Goal: Transaction & Acquisition: Book appointment/travel/reservation

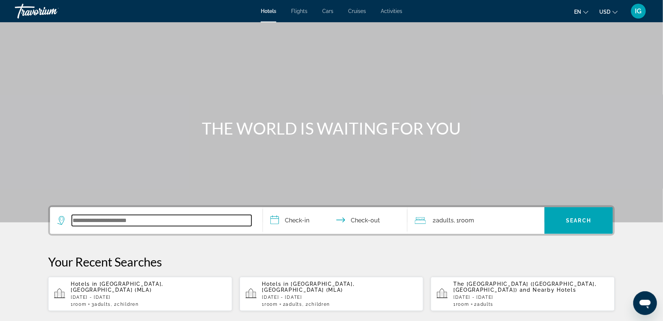
click at [156, 215] on input "Search widget" at bounding box center [162, 220] width 180 height 11
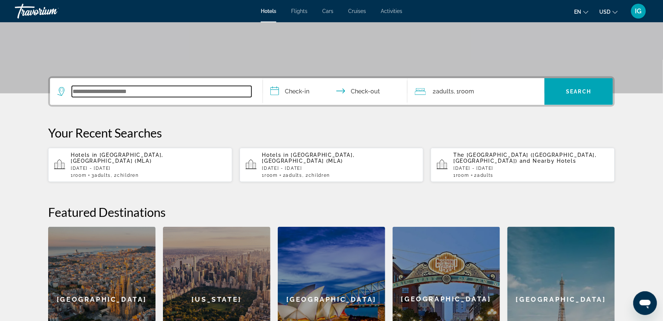
scroll to position [135, 0]
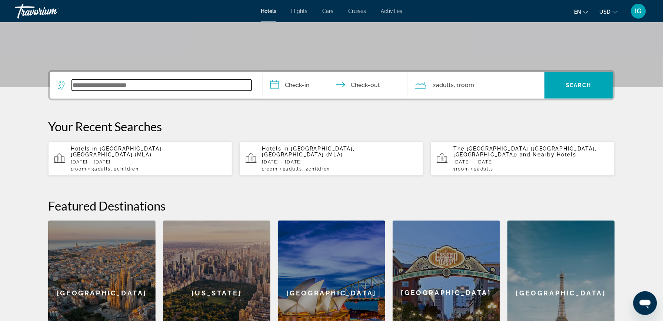
type input "*"
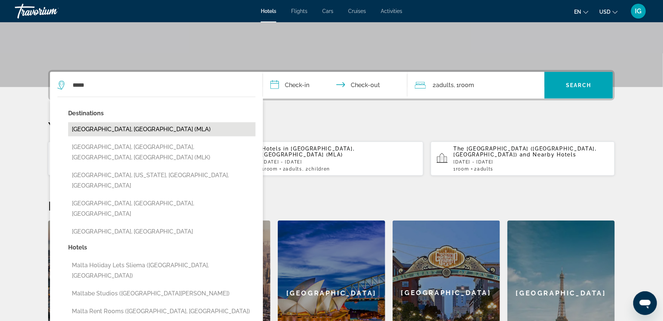
click at [156, 122] on button "[GEOGRAPHIC_DATA], [GEOGRAPHIC_DATA] (MLA)" at bounding box center [162, 129] width 188 height 14
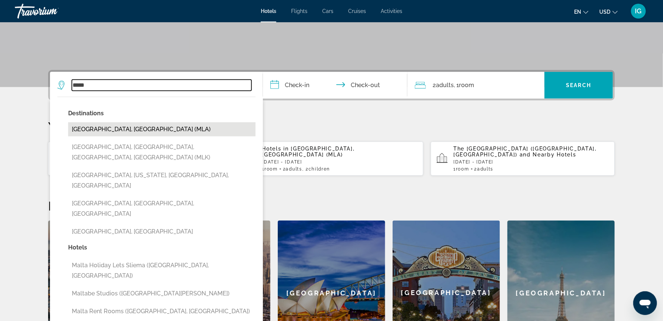
type input "**********"
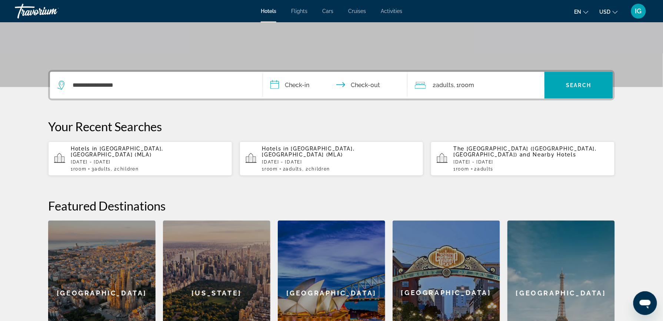
click at [309, 72] on input "**********" at bounding box center [337, 86] width 148 height 29
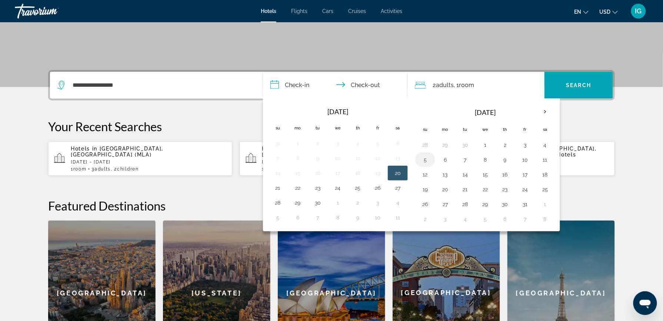
click at [429, 155] on button "5" at bounding box center [426, 160] width 12 height 10
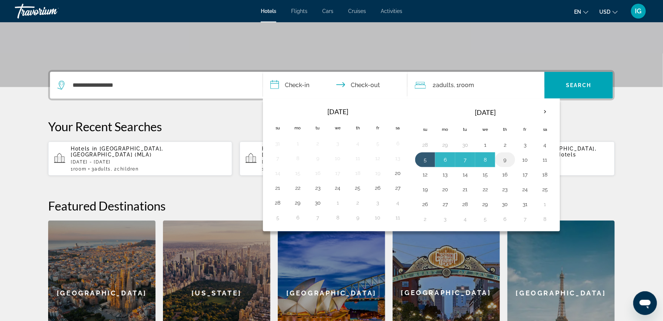
click at [504, 155] on button "9" at bounding box center [506, 160] width 12 height 10
type input "**********"
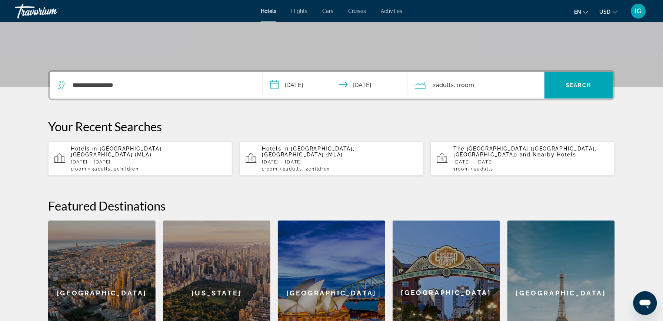
click at [464, 80] on div "2 Adult Adults , 1 Room rooms" at bounding box center [480, 85] width 130 height 10
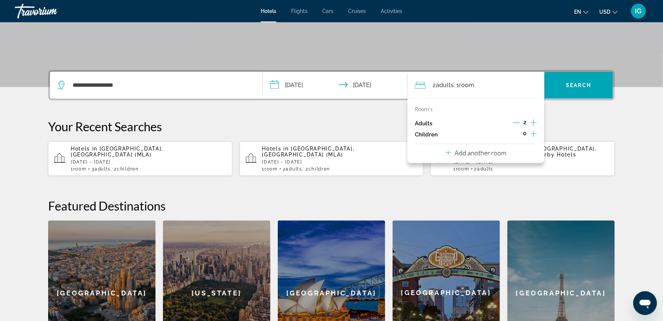
click at [487, 99] on div "Room 1 Adults 2 Children 0 Add another room" at bounding box center [476, 131] width 137 height 64
click at [531, 118] on icon "Increment adults" at bounding box center [534, 122] width 7 height 9
click at [531, 129] on icon "Increment children" at bounding box center [534, 133] width 7 height 9
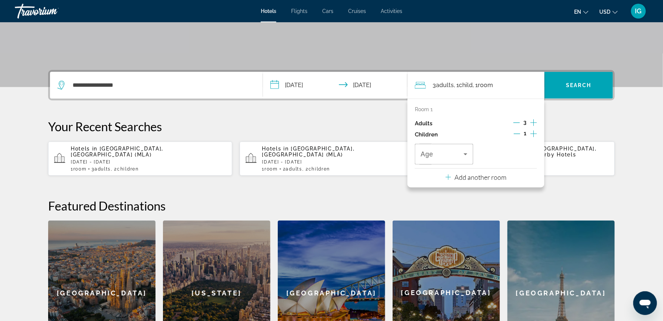
click at [531, 129] on icon "Increment children" at bounding box center [534, 133] width 7 height 9
click at [514, 119] on icon "Decrement adults" at bounding box center [517, 122] width 7 height 7
click at [461, 150] on icon "Travelers: 2 adults, 2 children" at bounding box center [465, 154] width 9 height 9
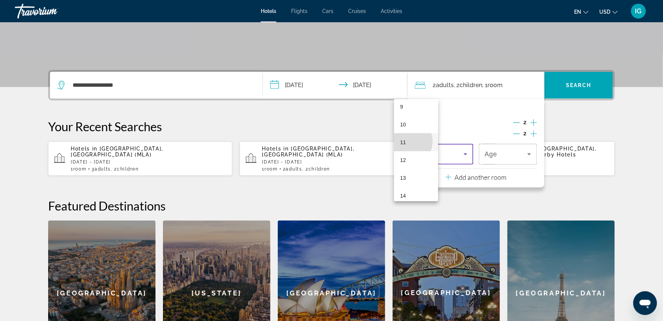
click at [406, 141] on mat-option "11" at bounding box center [416, 142] width 44 height 18
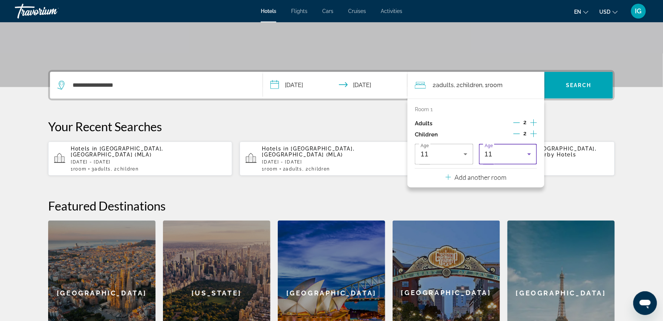
click at [525, 150] on icon "Travelers: 2 adults, 2 children" at bounding box center [529, 154] width 9 height 9
click at [457, 185] on mat-option "15" at bounding box center [465, 185] width 44 height 18
click at [567, 82] on span "Search" at bounding box center [579, 85] width 25 height 6
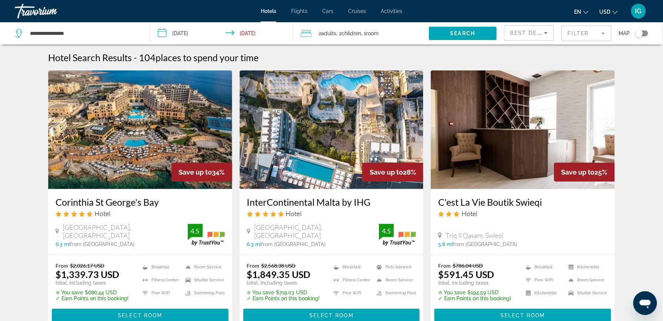
click at [534, 29] on div "Best Deals" at bounding box center [528, 33] width 34 height 9
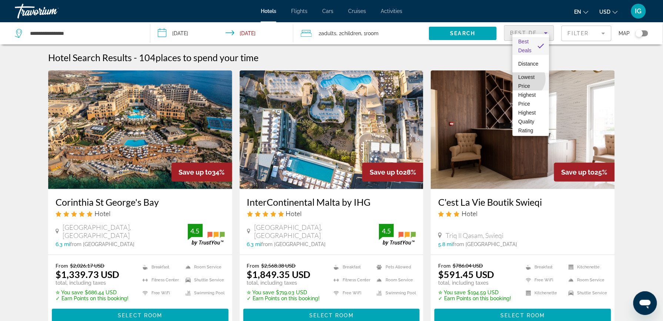
click at [526, 79] on span "Lowest Price" at bounding box center [527, 81] width 16 height 15
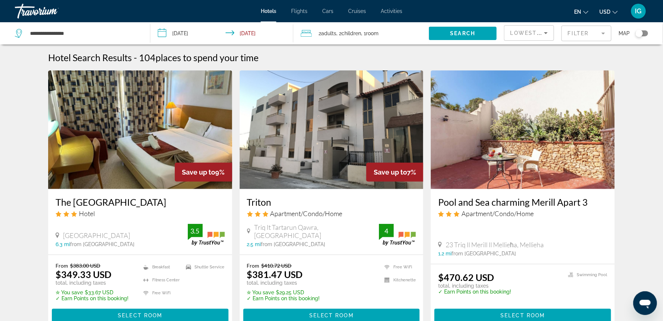
click at [618, 10] on icon "Change currency" at bounding box center [615, 12] width 5 height 5
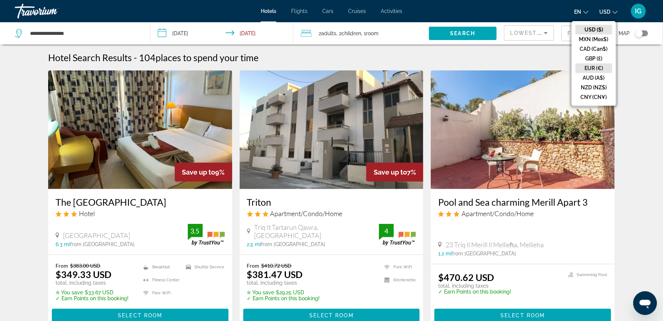
click at [613, 63] on button "EUR (€)" at bounding box center [594, 68] width 37 height 10
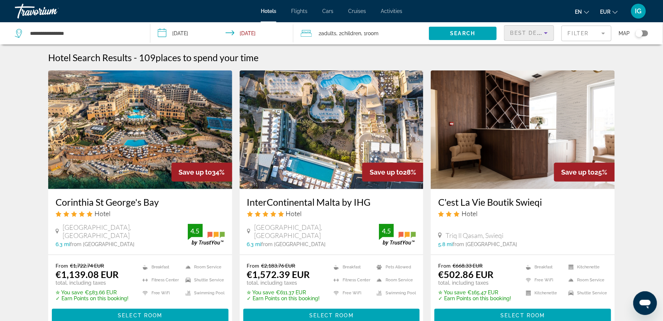
click at [544, 29] on icon "Sort by" at bounding box center [546, 33] width 9 height 9
click at [531, 79] on span "Lowest Price" at bounding box center [531, 82] width 25 height 18
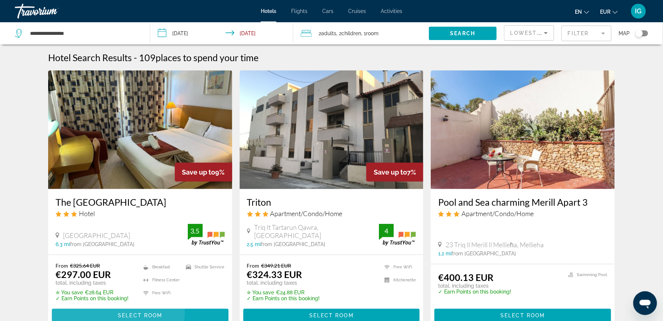
click at [173, 307] on span "Main content" at bounding box center [140, 316] width 177 height 18
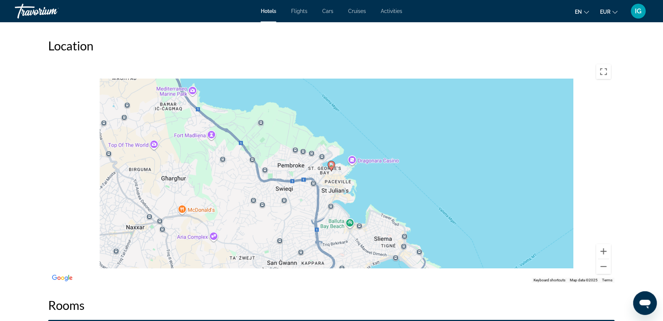
scroll to position [705, 0]
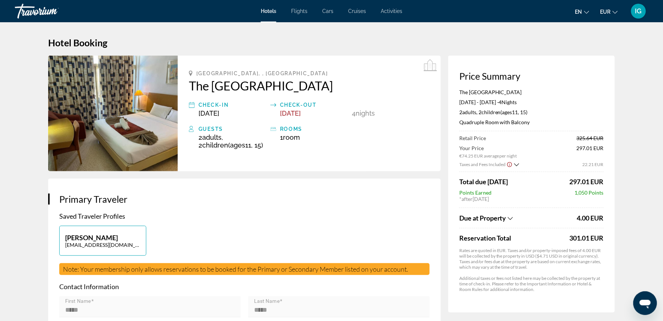
click at [130, 117] on img "Main content" at bounding box center [113, 114] width 130 height 116
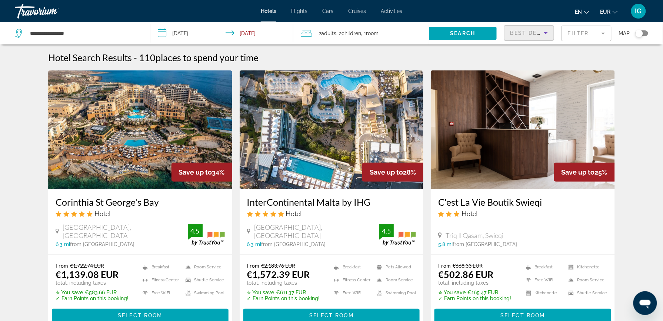
click at [546, 29] on icon "Sort by" at bounding box center [546, 33] width 9 height 9
click at [531, 79] on span "Lowest Price" at bounding box center [531, 82] width 25 height 18
